Goal: Find contact information: Find contact information

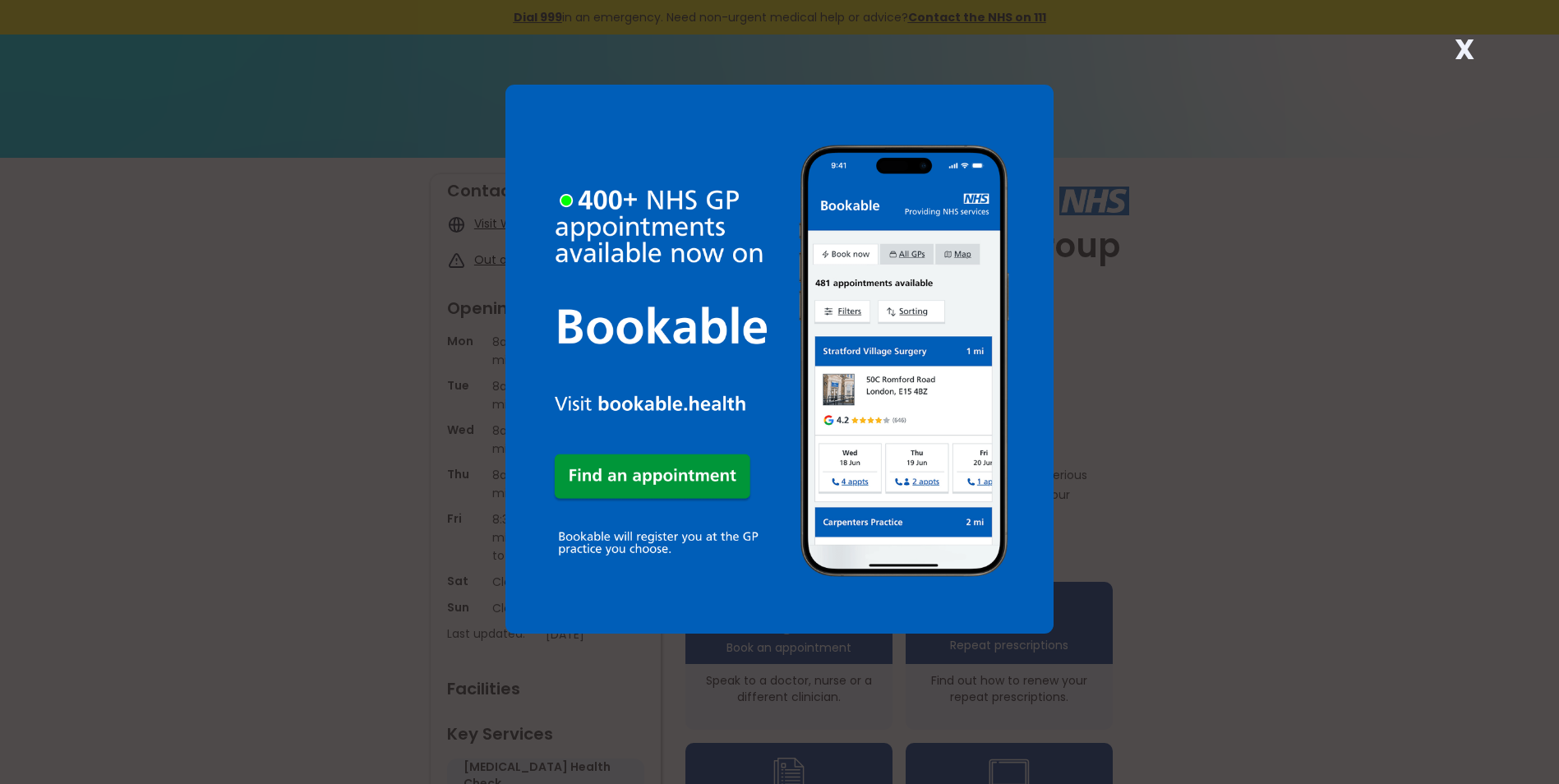
click at [1466, 51] on strong "X" at bounding box center [1464, 49] width 19 height 40
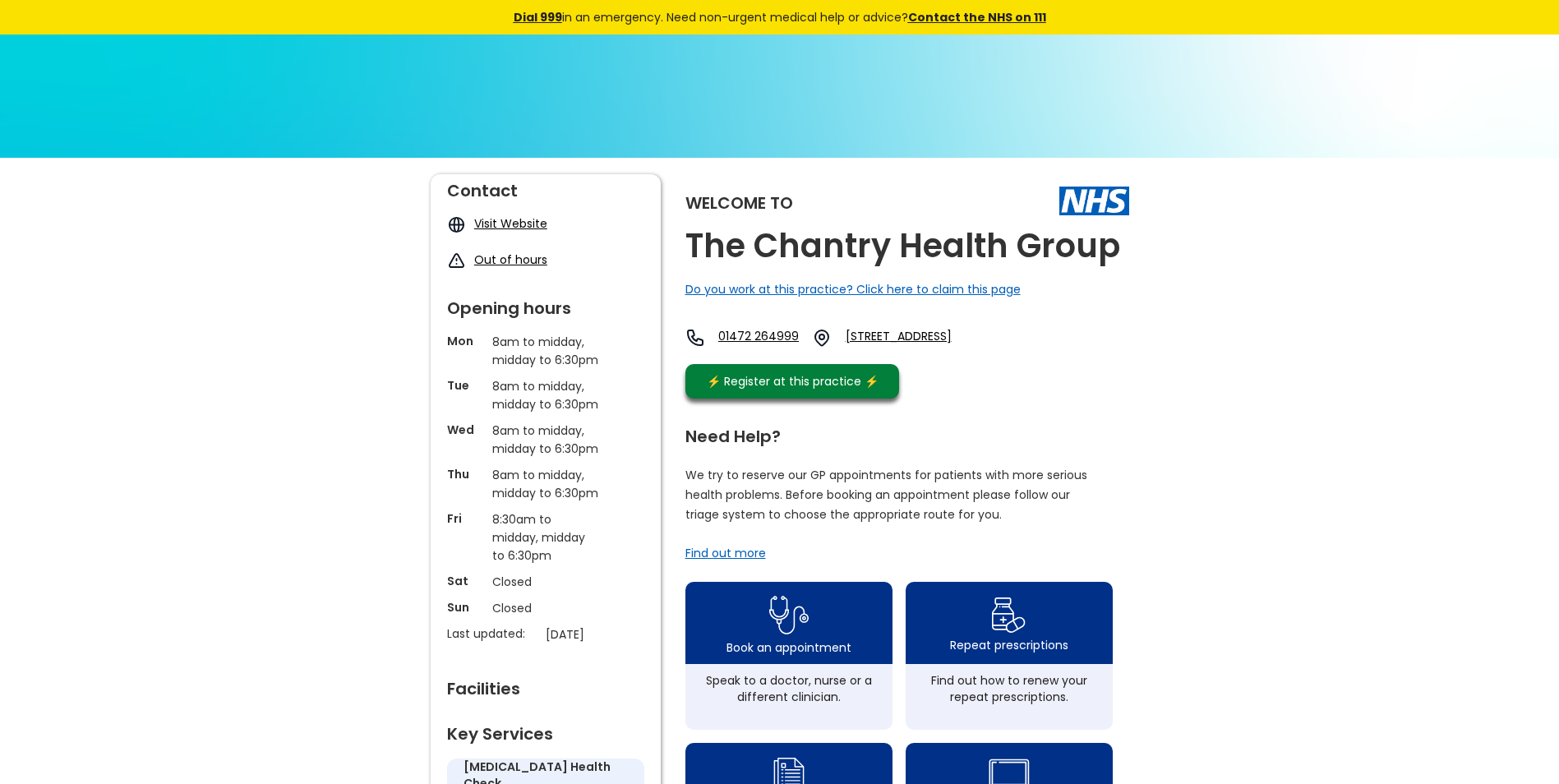
click at [521, 222] on link "Visit Website" at bounding box center [511, 223] width 73 height 16
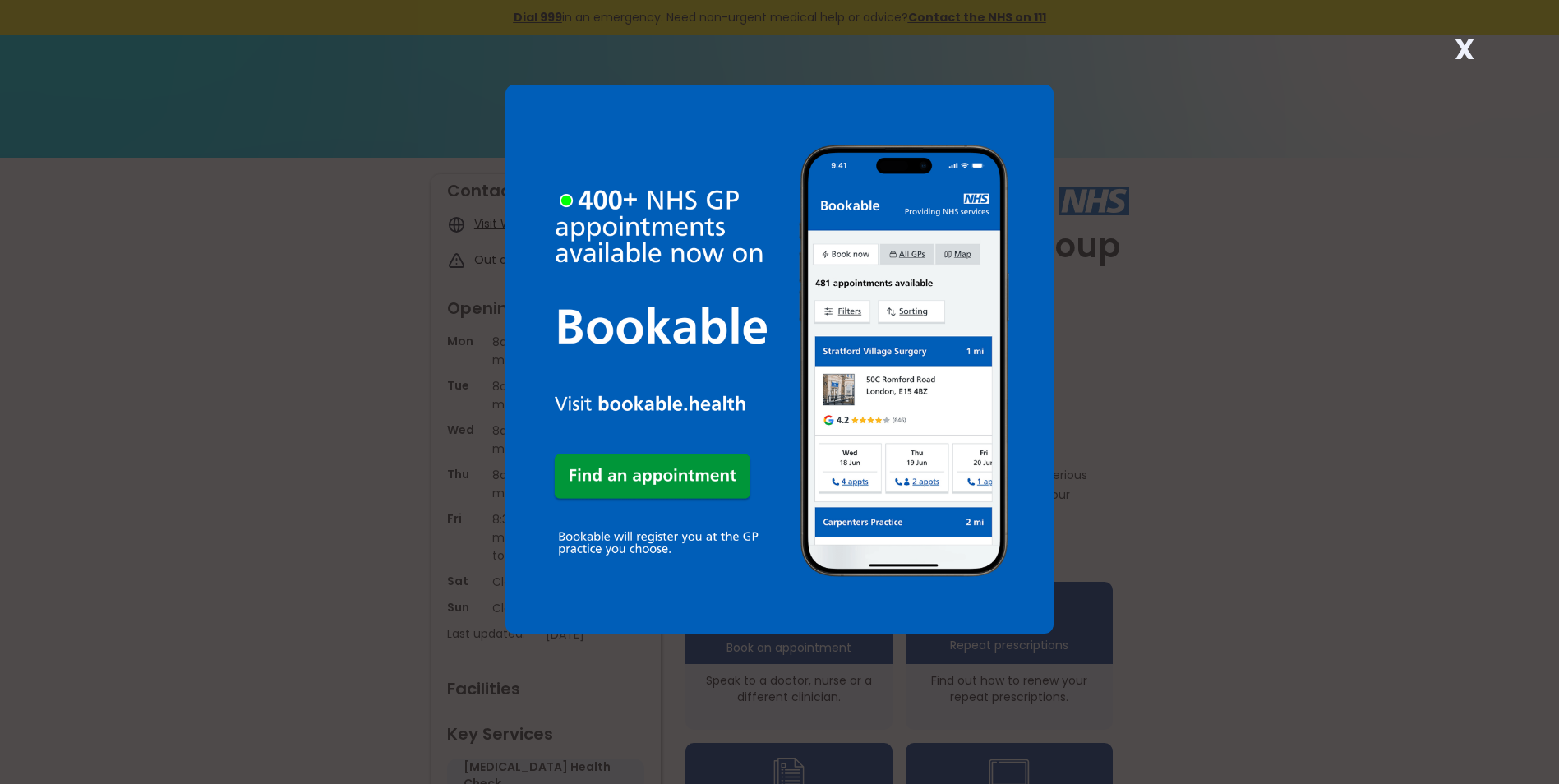
click at [1480, 38] on div "X" at bounding box center [779, 392] width 1559 height 784
click at [1458, 49] on strong "X" at bounding box center [1464, 49] width 19 height 40
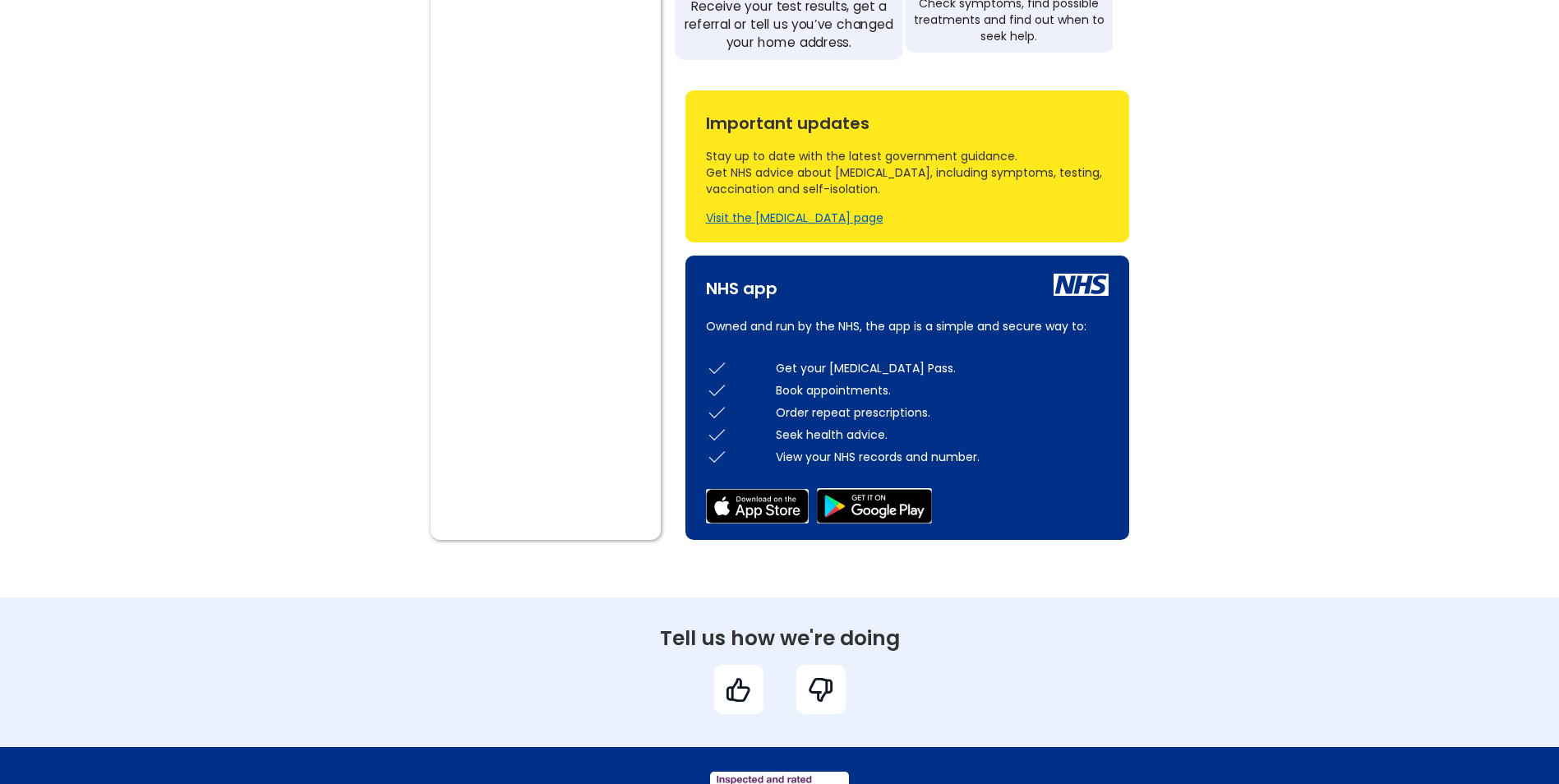
scroll to position [493, 0]
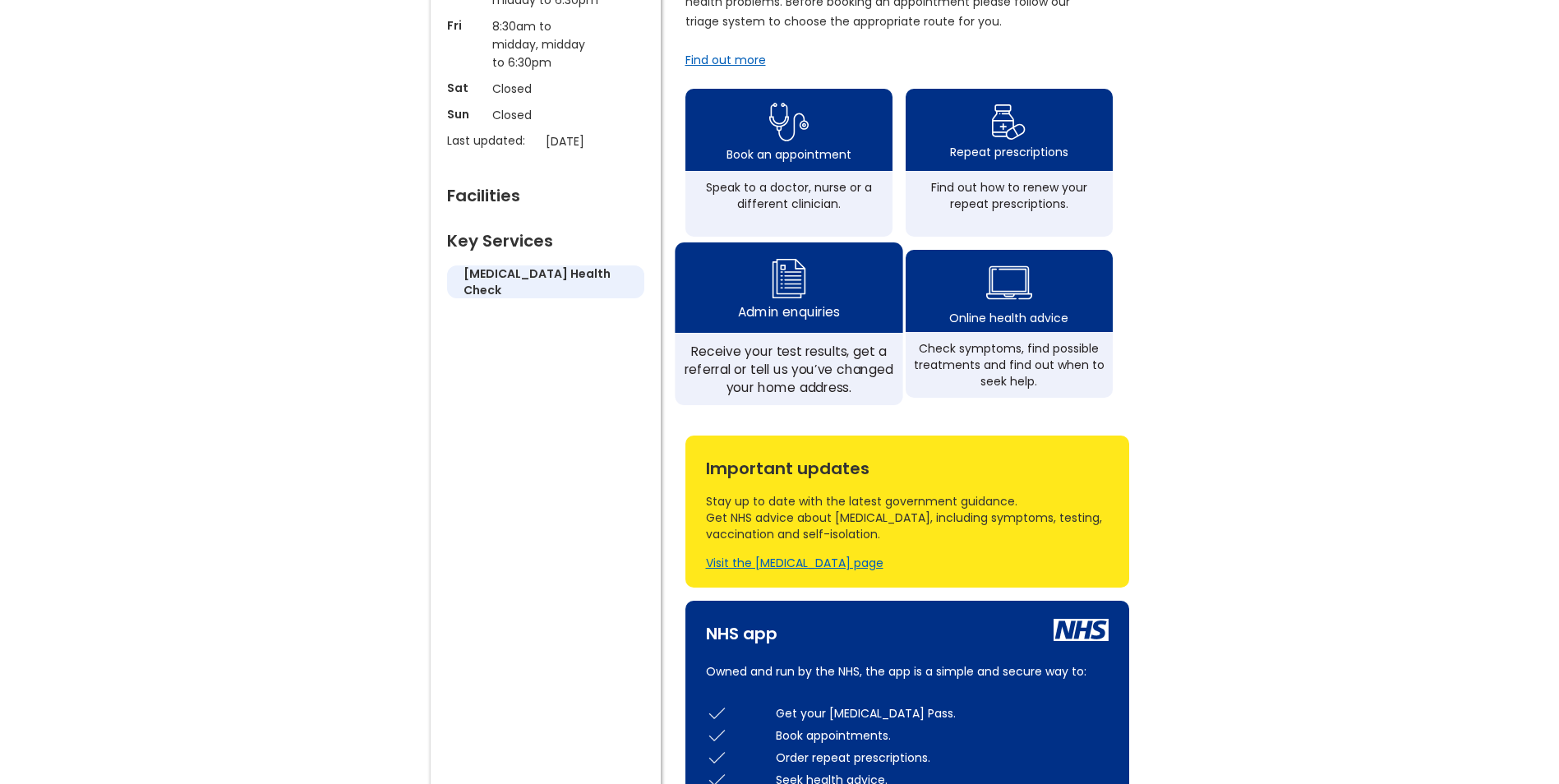
click at [814, 285] on div "Admin enquiries" at bounding box center [788, 287] width 228 height 90
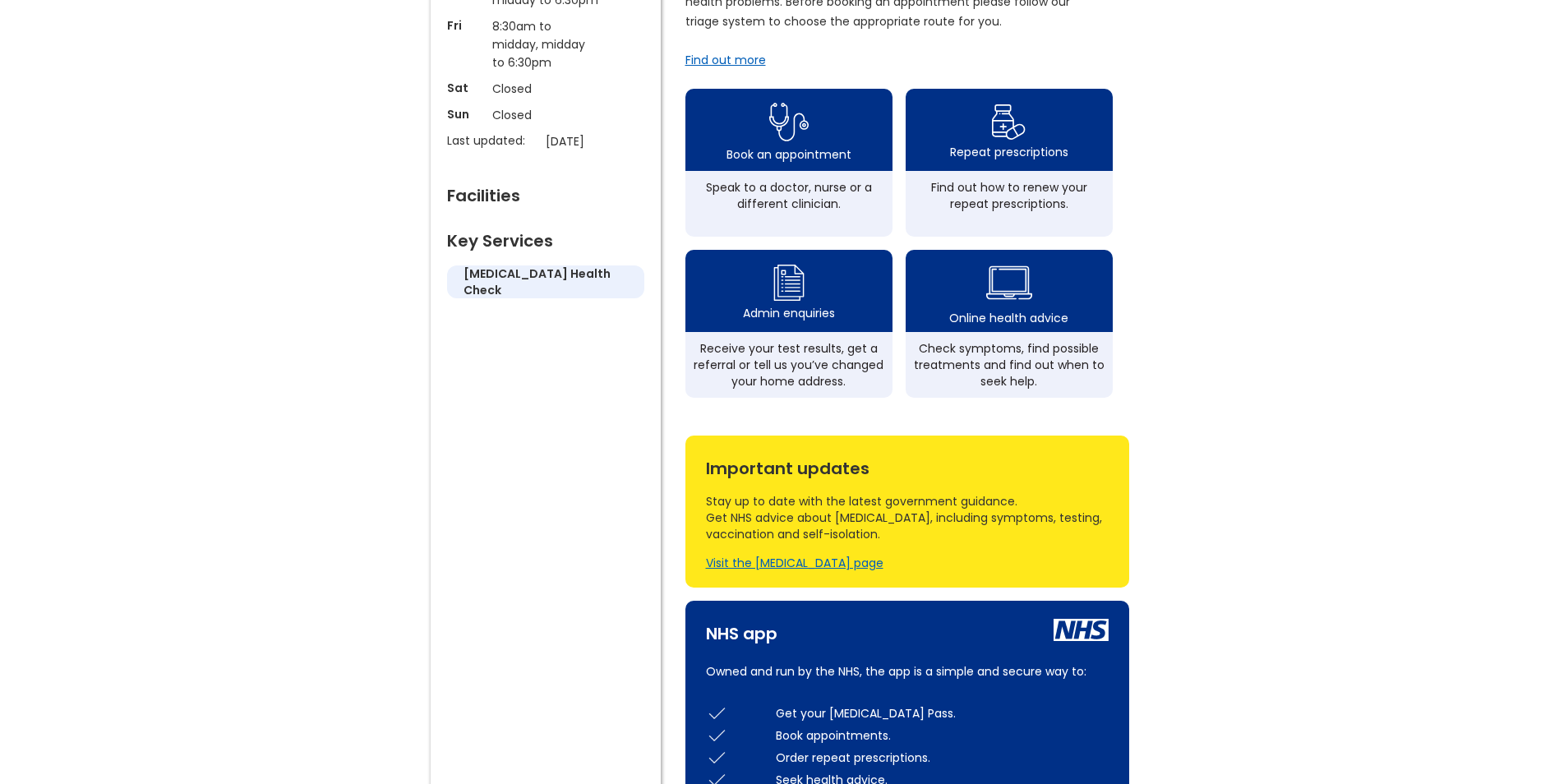
scroll to position [0, 0]
